Goal: Task Accomplishment & Management: Use online tool/utility

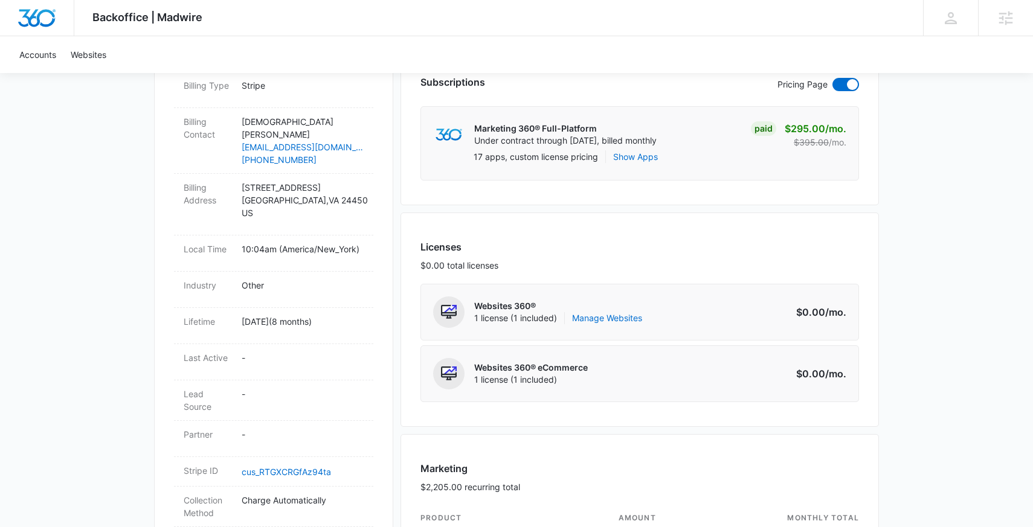
scroll to position [396, 0]
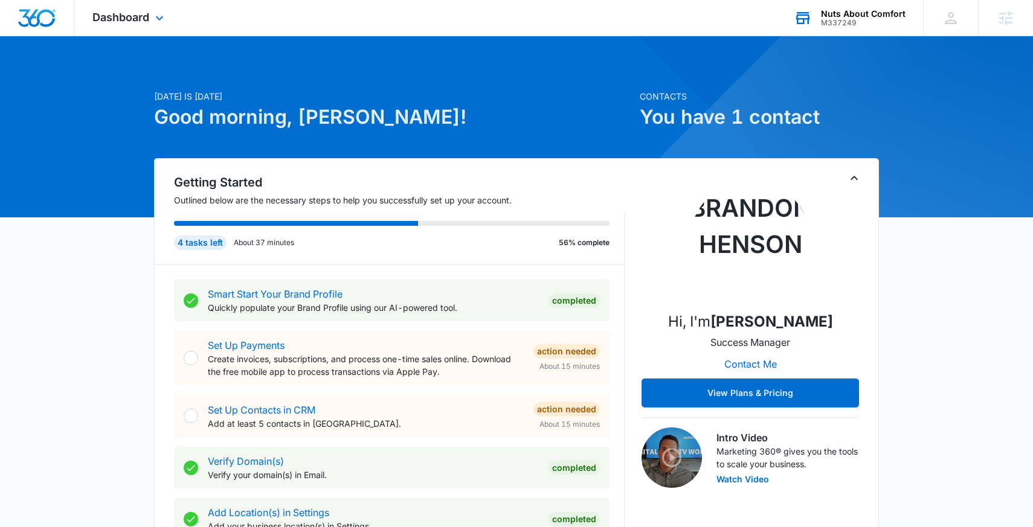
click at [871, 16] on div "Nuts About Comfort" at bounding box center [863, 14] width 85 height 10
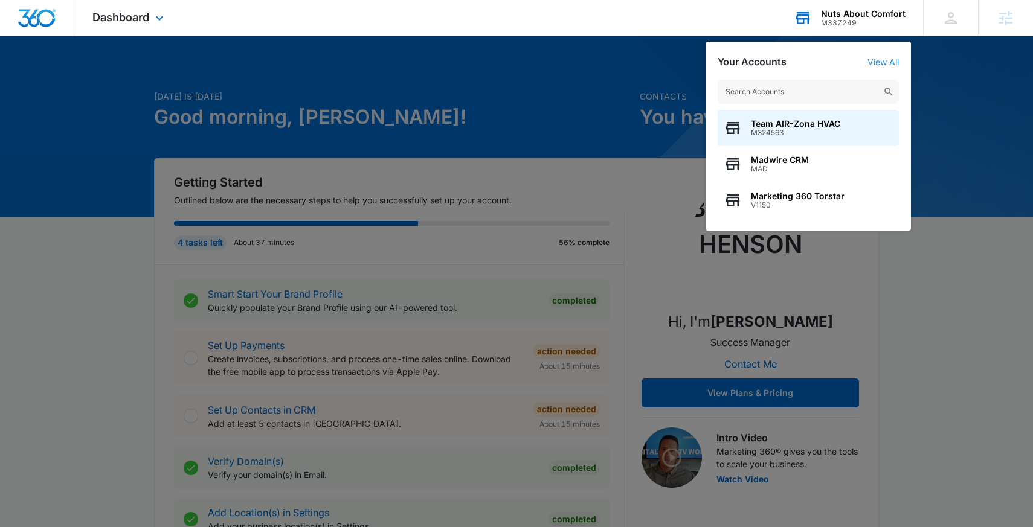
click at [887, 63] on link "View All" at bounding box center [882, 62] width 31 height 10
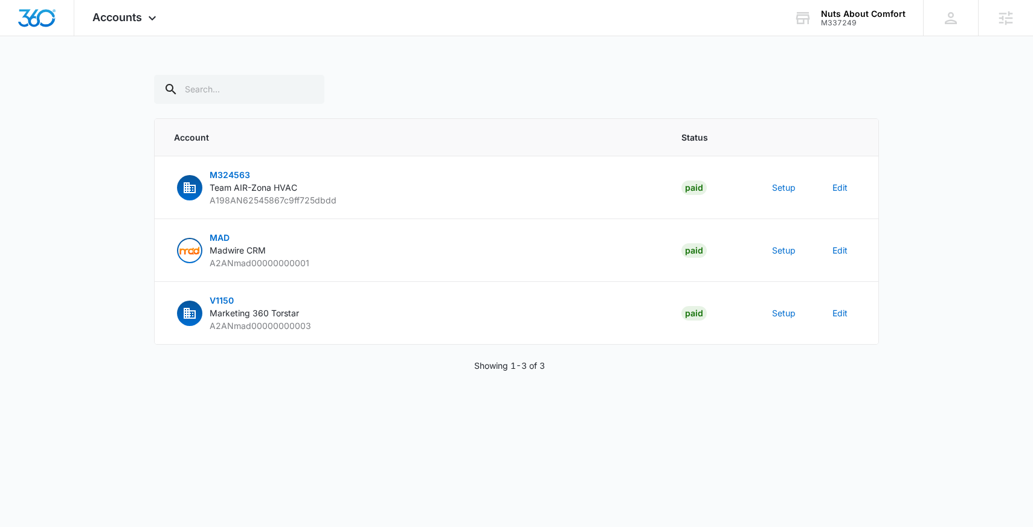
click at [251, 106] on div "Account Status M324563 Team AIR-Zona HVAC A198AN62545867c9ff725dbdd Paid Setup …" at bounding box center [516, 238] width 725 height 326
click at [251, 100] on input "text" at bounding box center [239, 89] width 170 height 29
paste input "M337249"
type input "M337249"
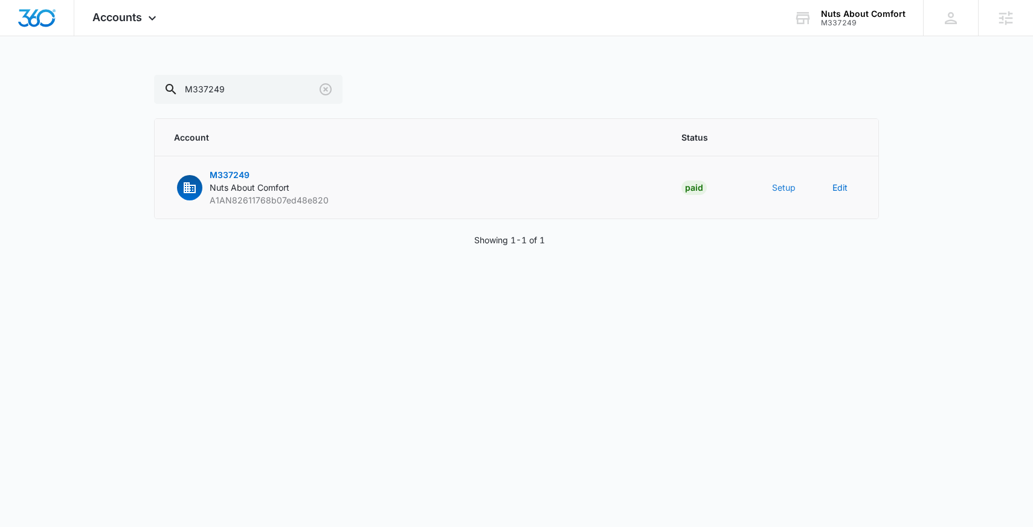
click at [773, 186] on button "Setup" at bounding box center [784, 187] width 24 height 13
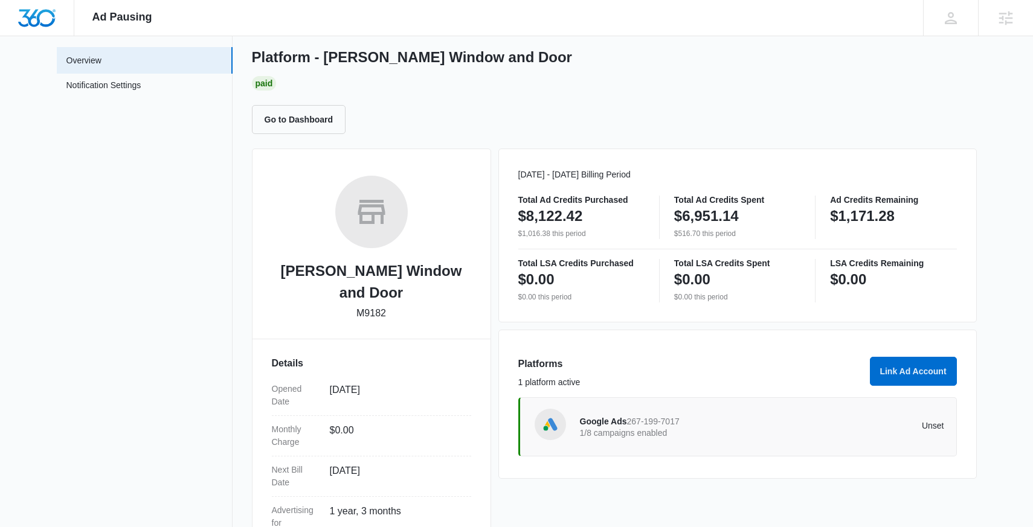
scroll to position [43, 0]
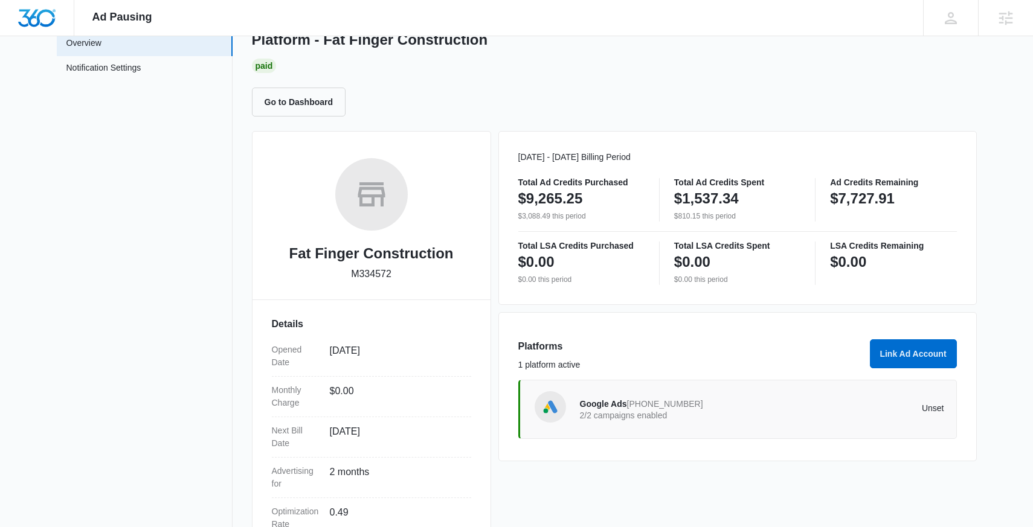
scroll to position [137, 0]
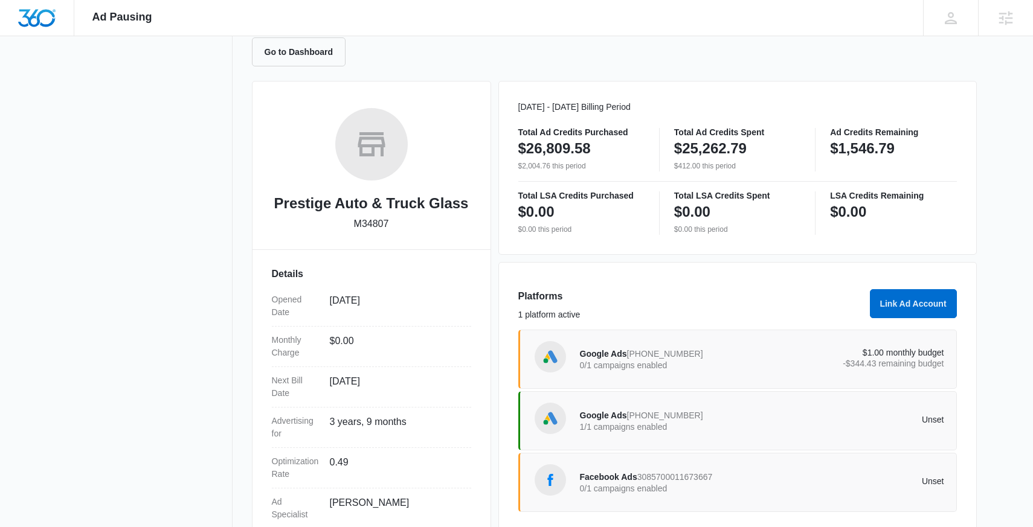
scroll to position [200, 0]
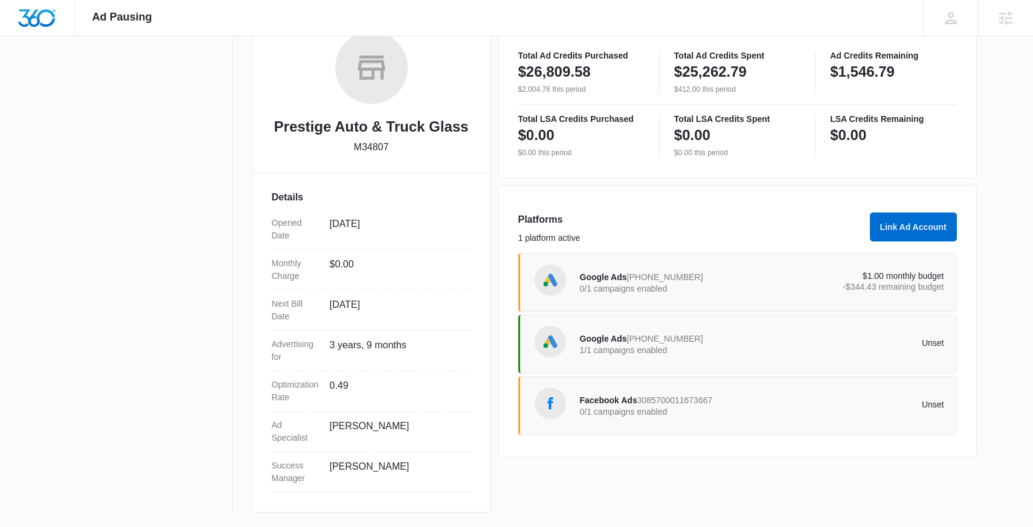
click at [710, 280] on div "Google Ads 922-586-9301 0/1 campaigns enabled" at bounding box center [671, 282] width 182 height 25
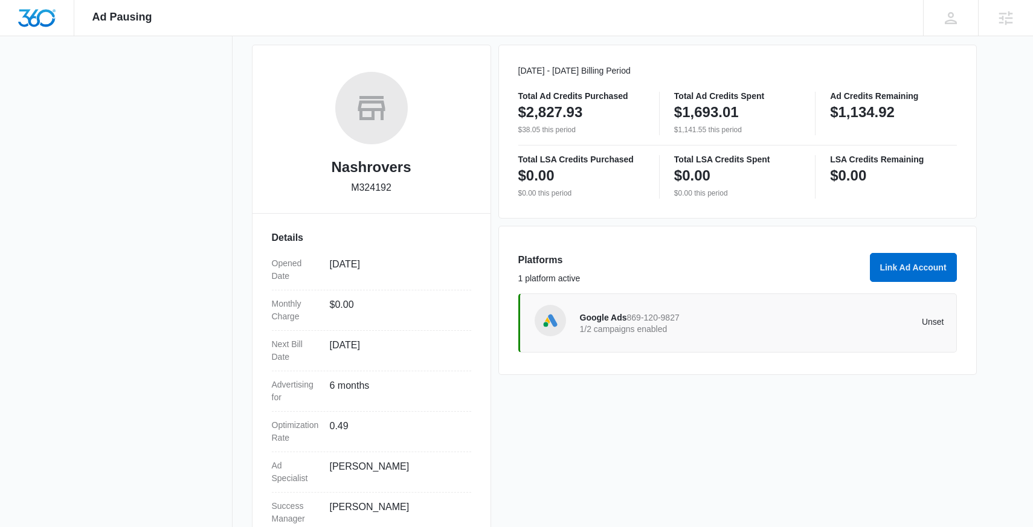
scroll to position [146, 0]
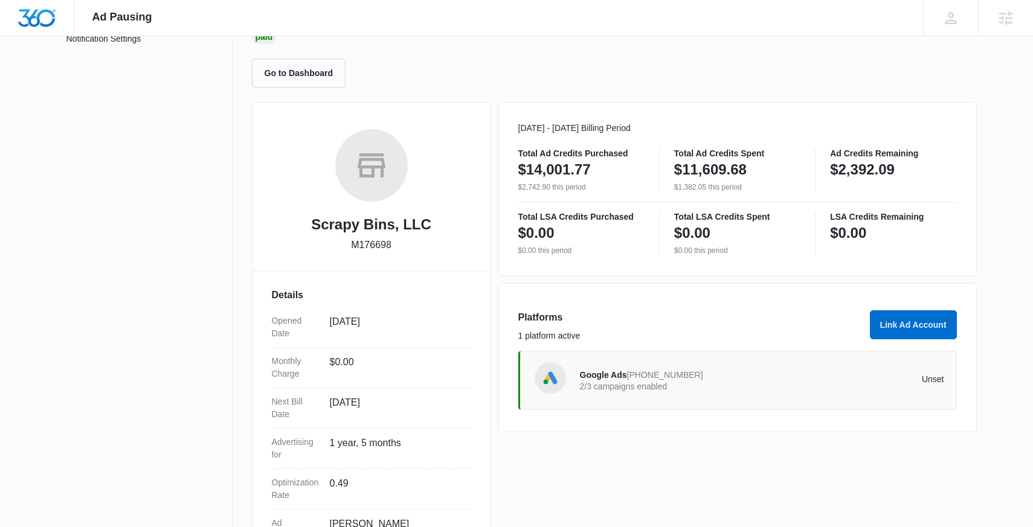
scroll to position [200, 0]
